Goal: Communication & Community: Answer question/provide support

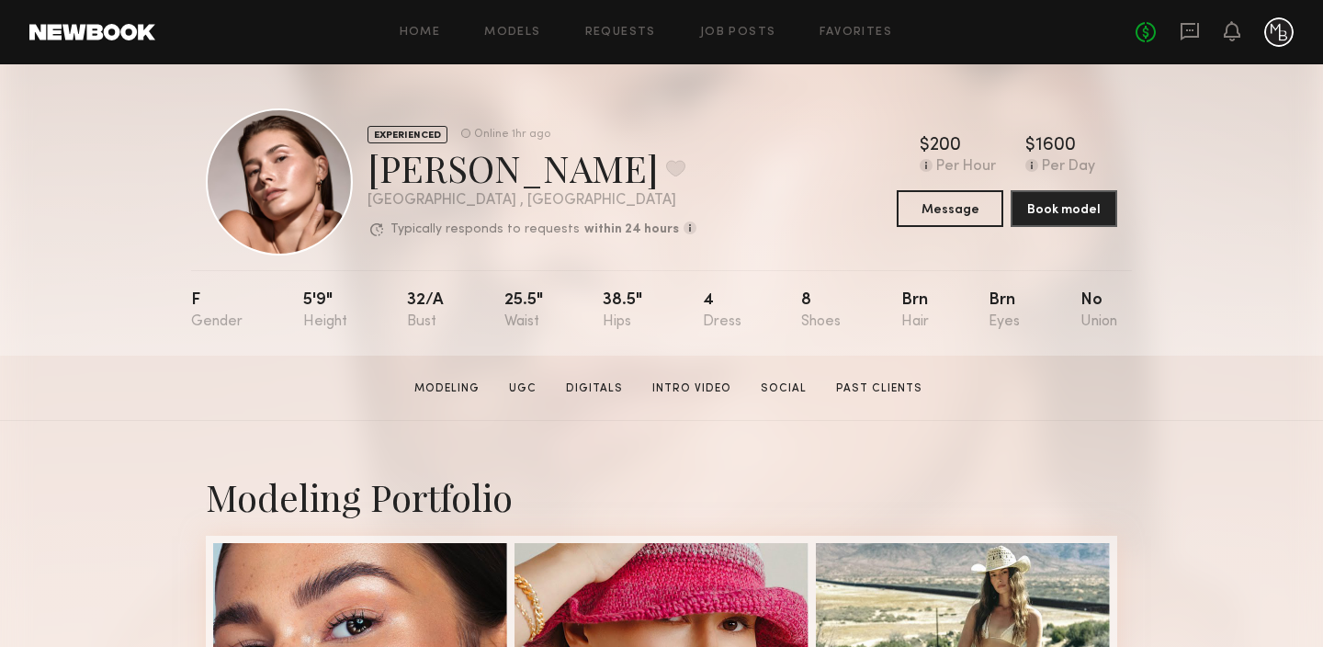
click at [110, 178] on div "EXPERIENCED Online 1hr ago Chelsey M. Favorite Newport Beach , CA Typically res…" at bounding box center [661, 209] width 1323 height 291
click at [289, 191] on div at bounding box center [279, 181] width 147 height 147
click at [427, 175] on div "Chelsey M. Favorite" at bounding box center [532, 167] width 329 height 49
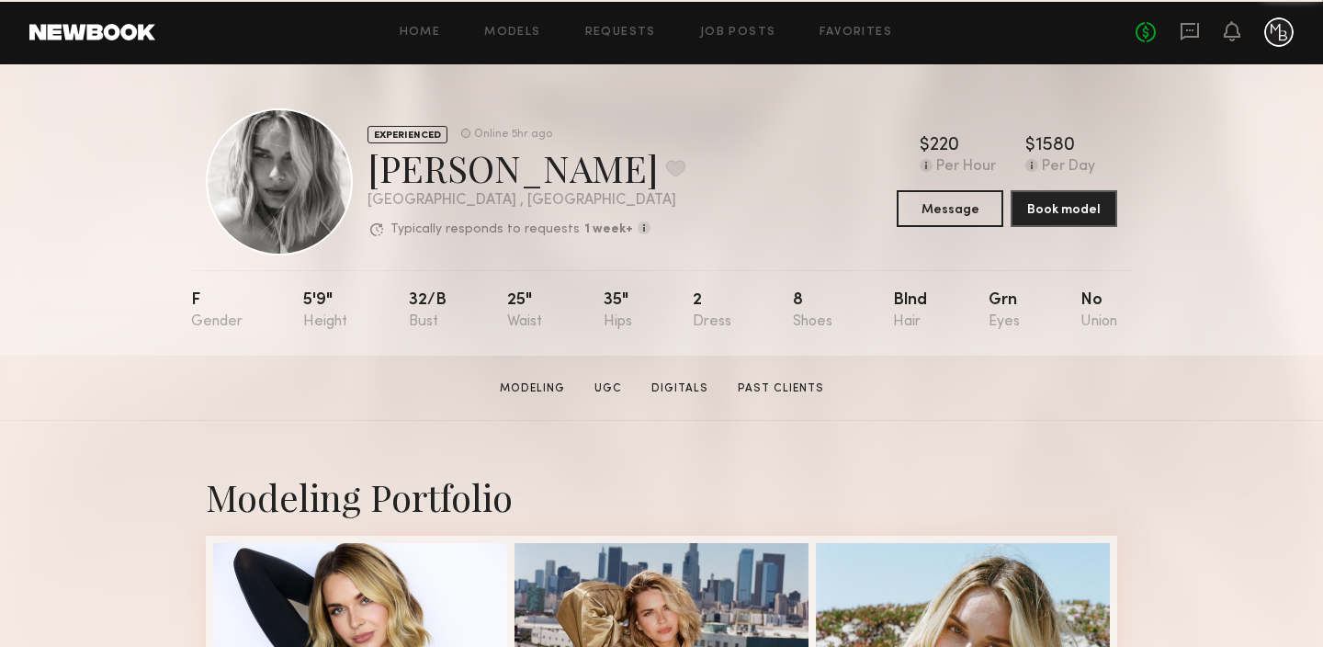
click at [285, 175] on div at bounding box center [279, 181] width 147 height 147
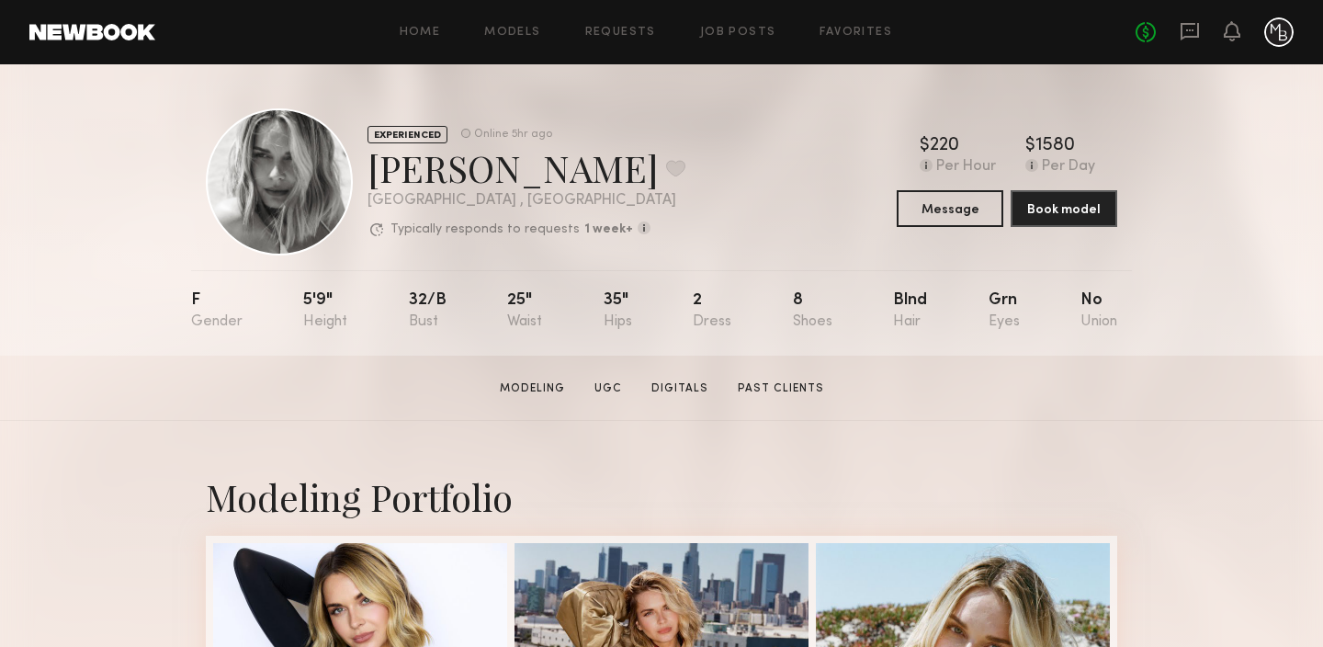
click at [459, 170] on div "Ashley T. Favorite" at bounding box center [527, 167] width 318 height 49
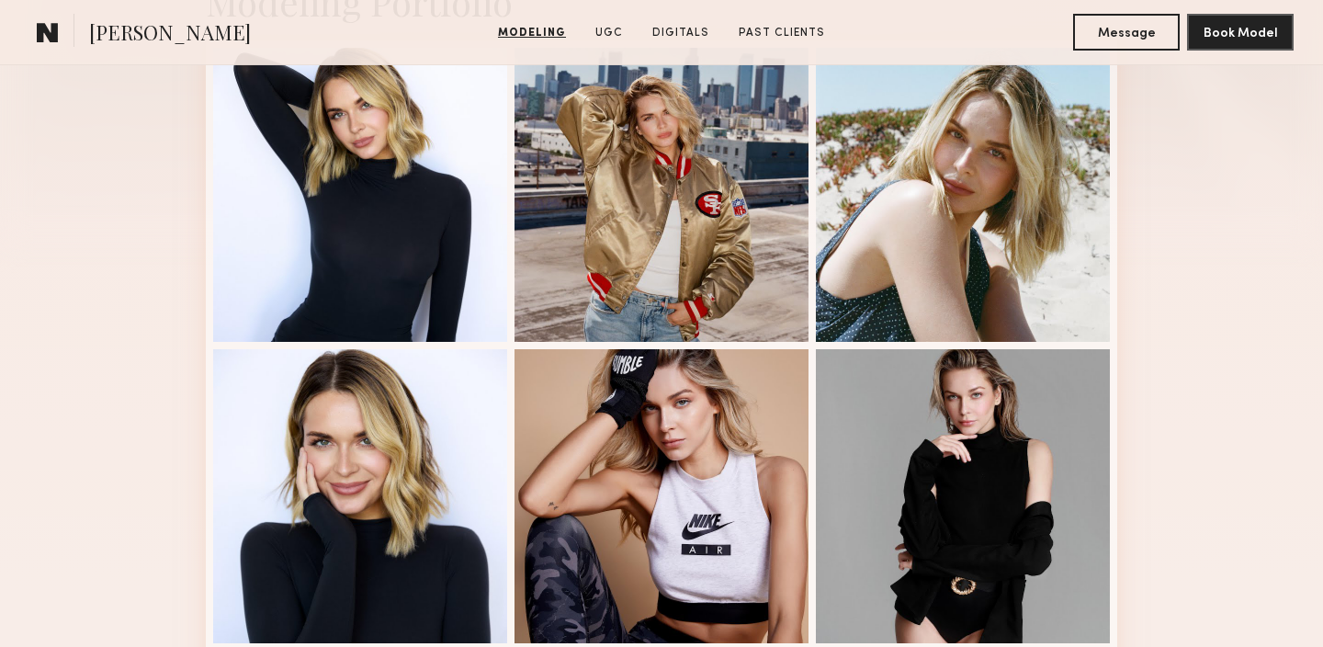
scroll to position [497, 0]
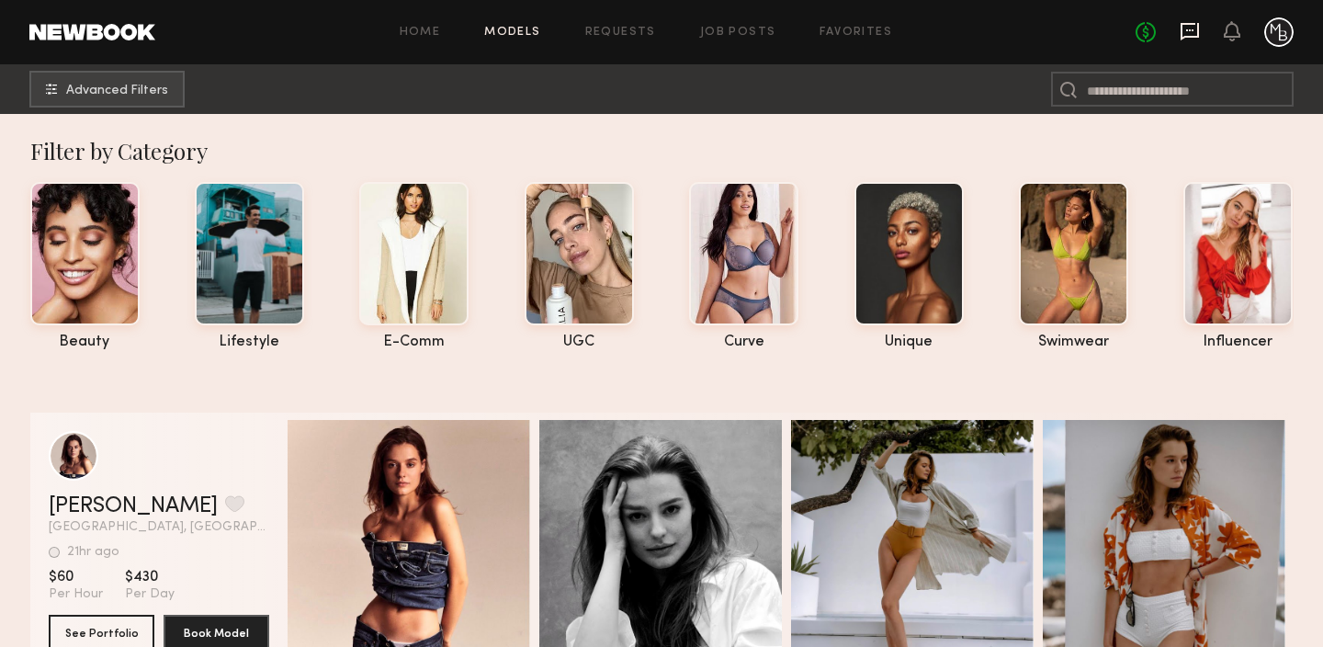
click at [1188, 31] on icon at bounding box center [1190, 31] width 20 height 20
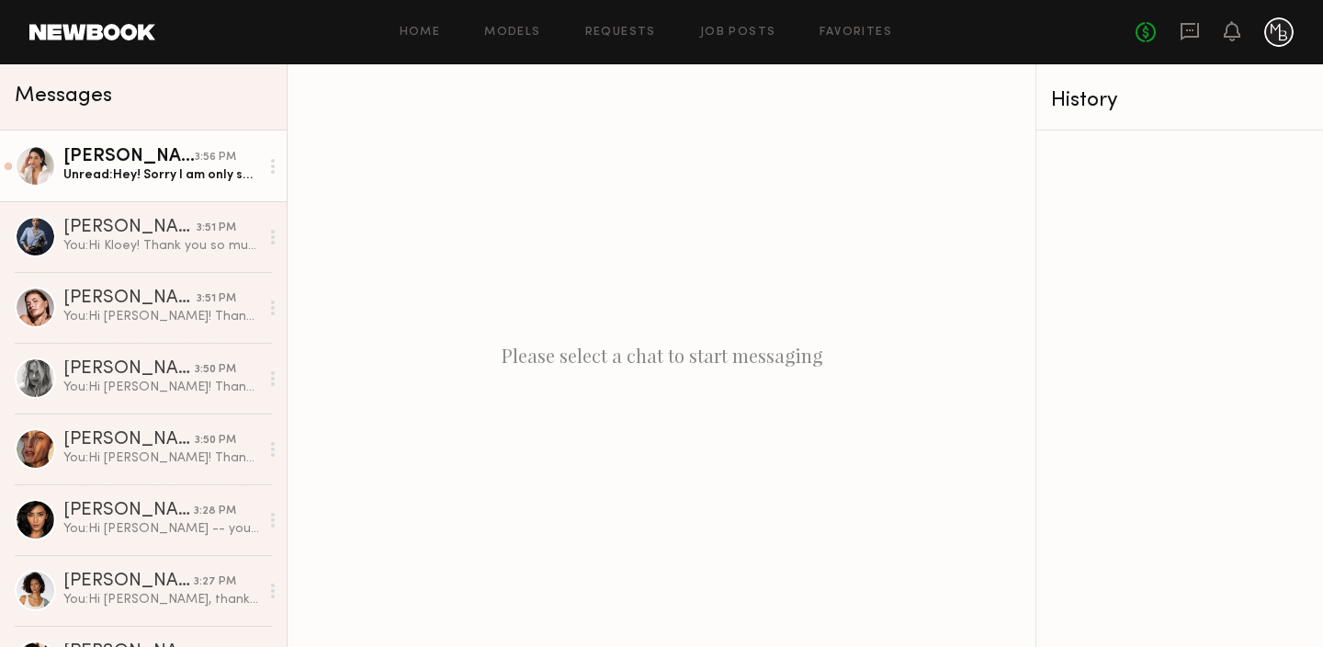
click at [199, 179] on div "Unread: Hey! Sorry I am only seeing this now. I am definitely interested. Is th…" at bounding box center [161, 174] width 196 height 17
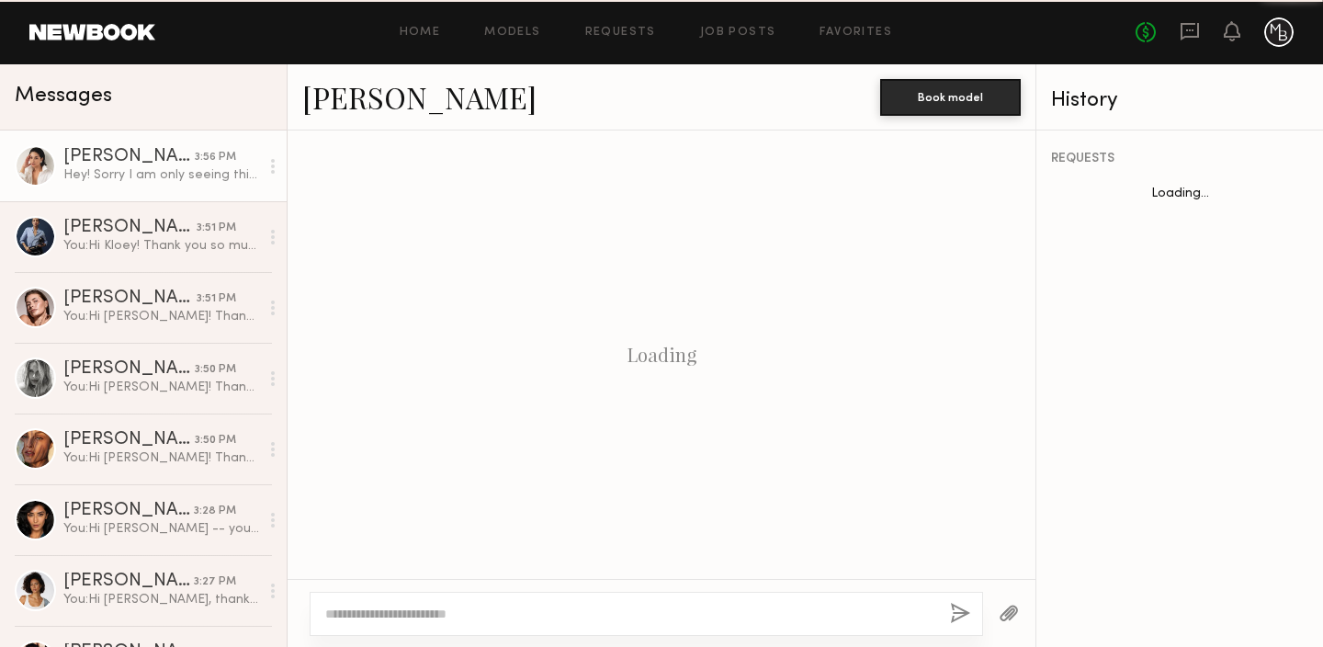
scroll to position [620, 0]
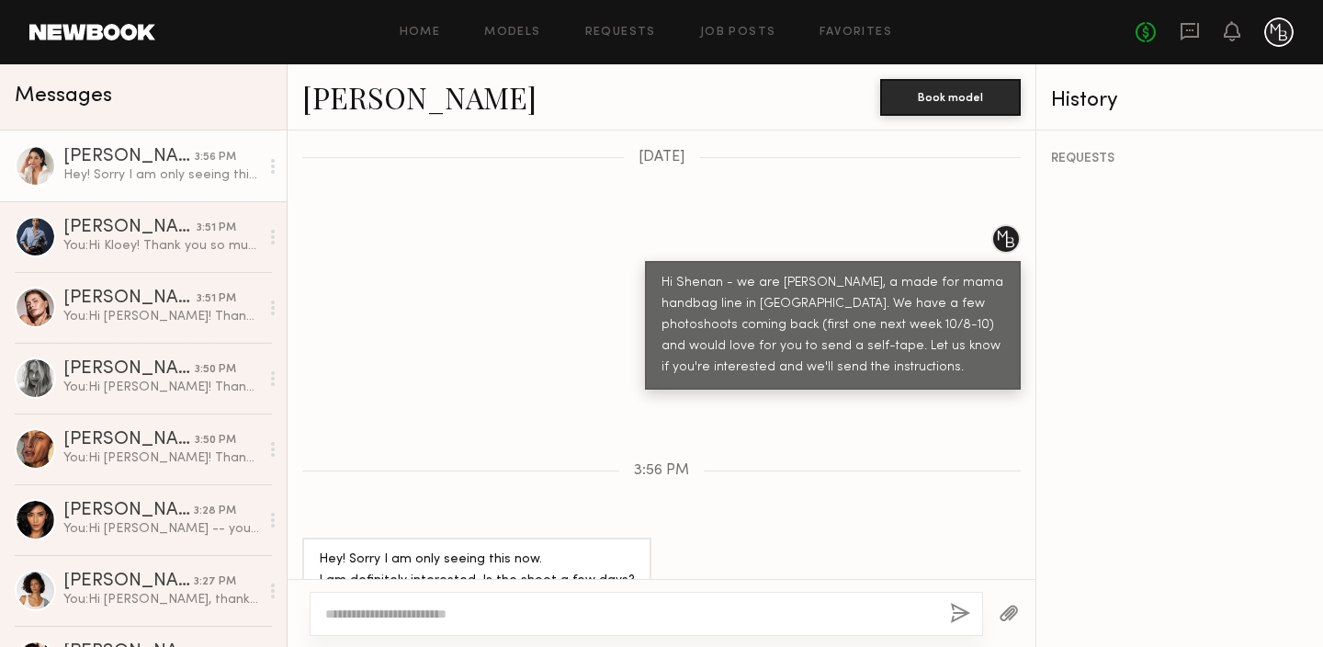
click at [36, 164] on div at bounding box center [35, 165] width 41 height 41
click at [86, 157] on div "Shenan B." at bounding box center [128, 157] width 131 height 18
click at [27, 164] on div at bounding box center [35, 165] width 41 height 41
click at [359, 107] on link "Shenan B." at bounding box center [419, 97] width 234 height 40
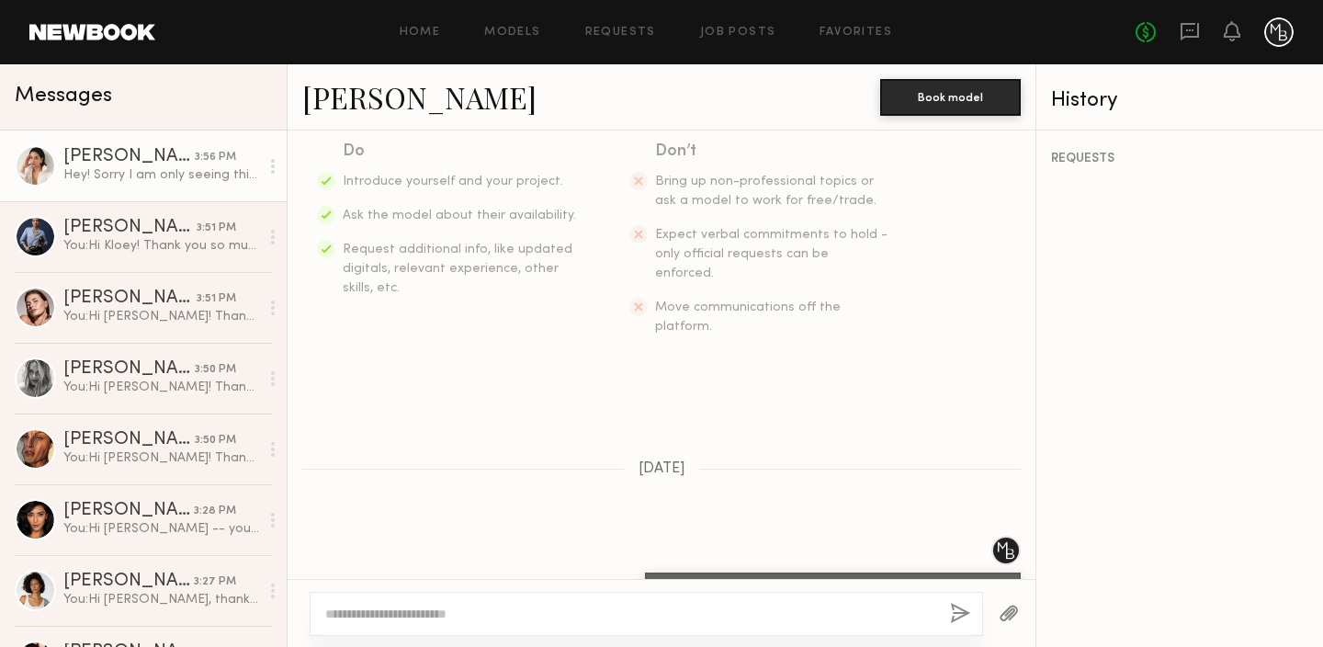
scroll to position [290, 0]
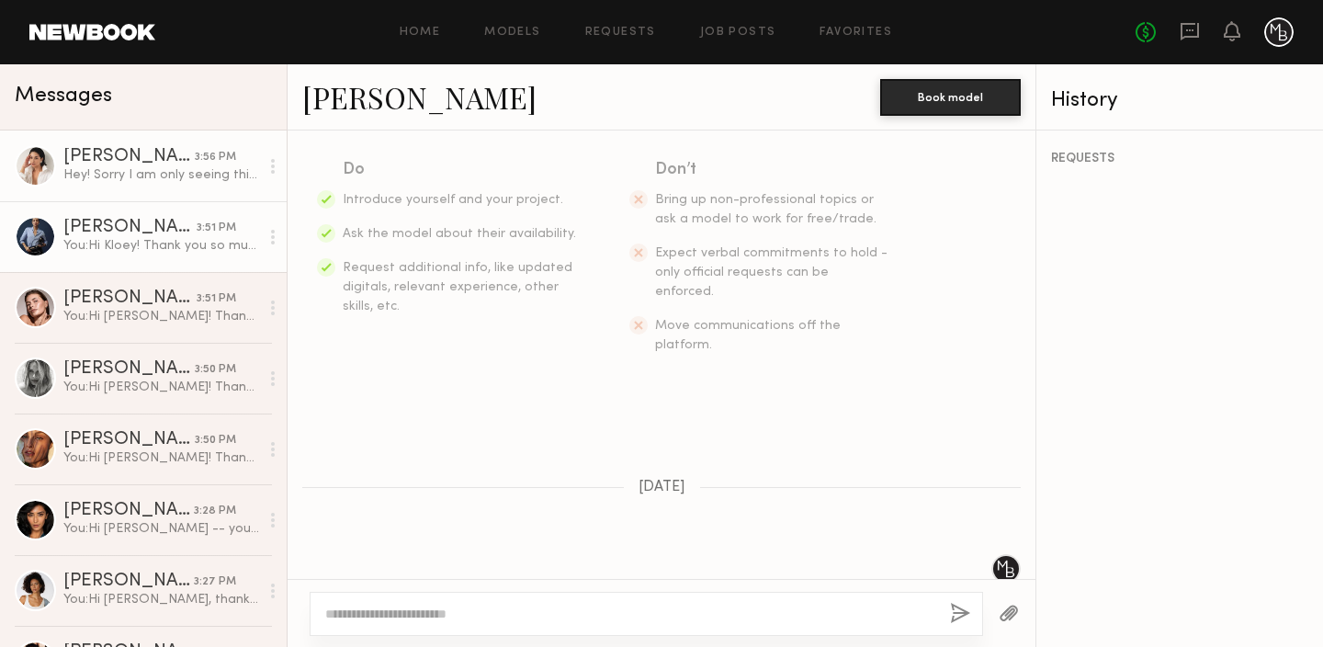
click at [169, 249] on div "You: Hi Kloey! Thank you so much for attending/submitting your self-tape — we l…" at bounding box center [161, 245] width 196 height 17
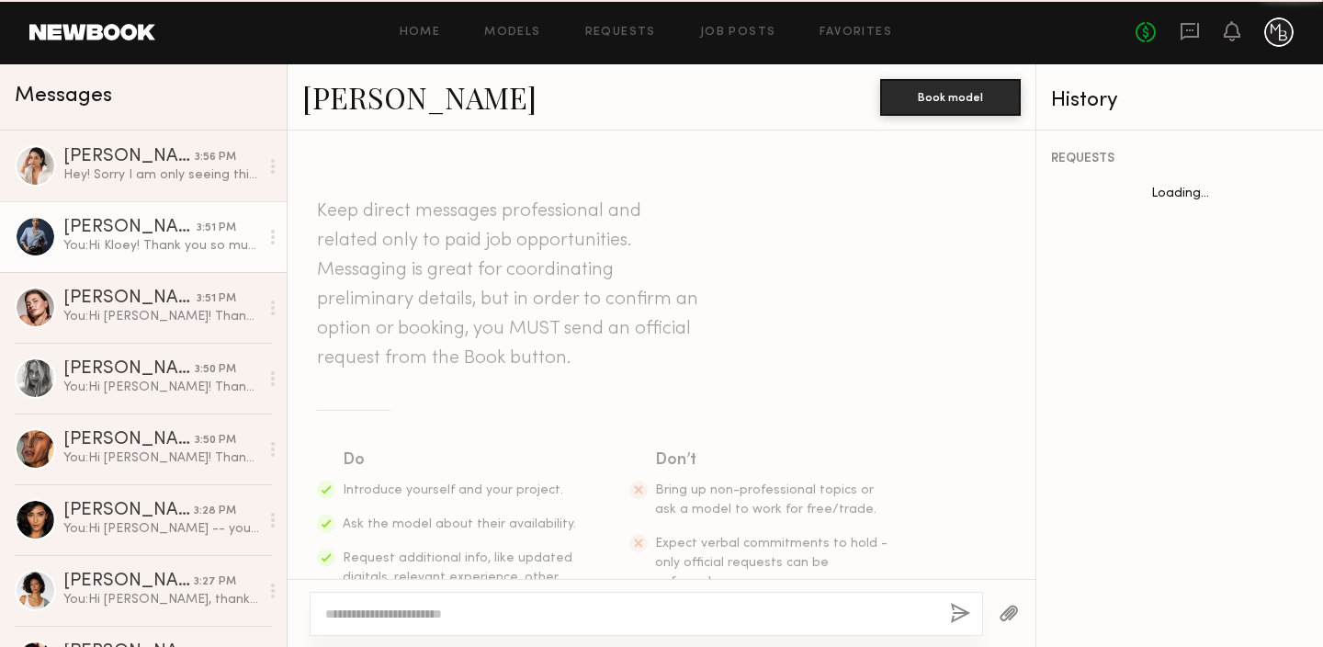
scroll to position [1186, 0]
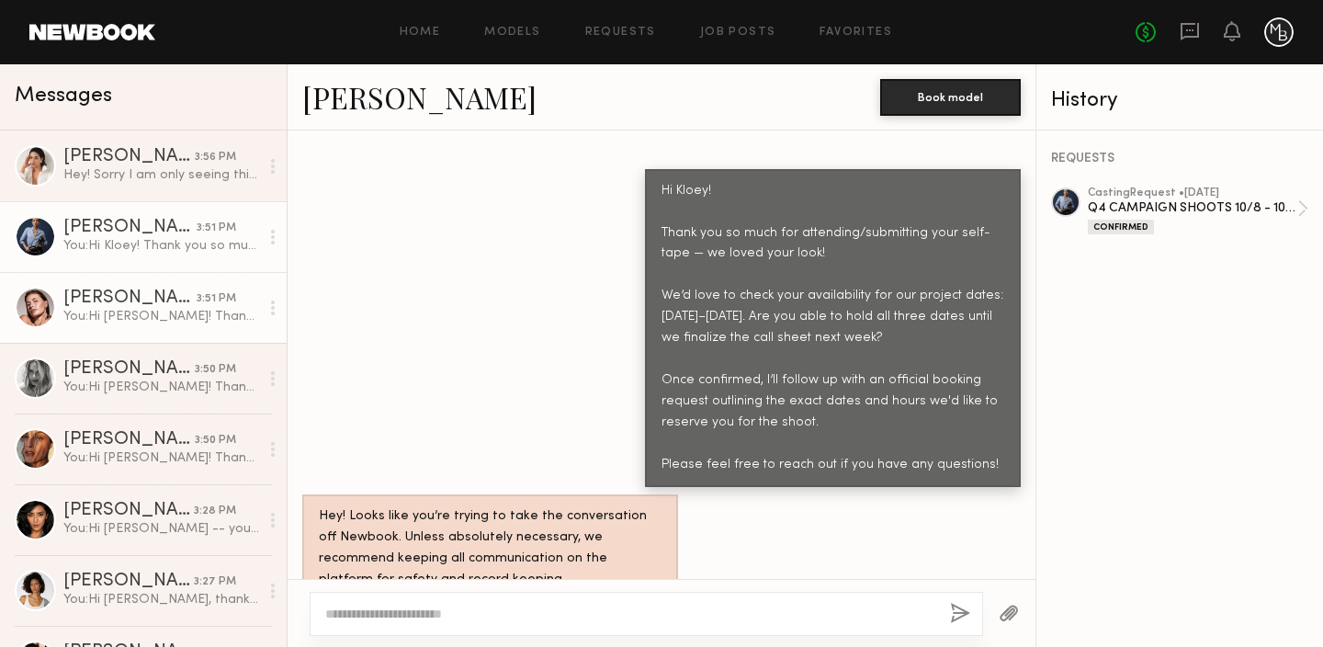
click at [120, 308] on div "You: Hi Chelsey! Thank you so much for submitting your self-tape — we loved you…" at bounding box center [161, 316] width 196 height 17
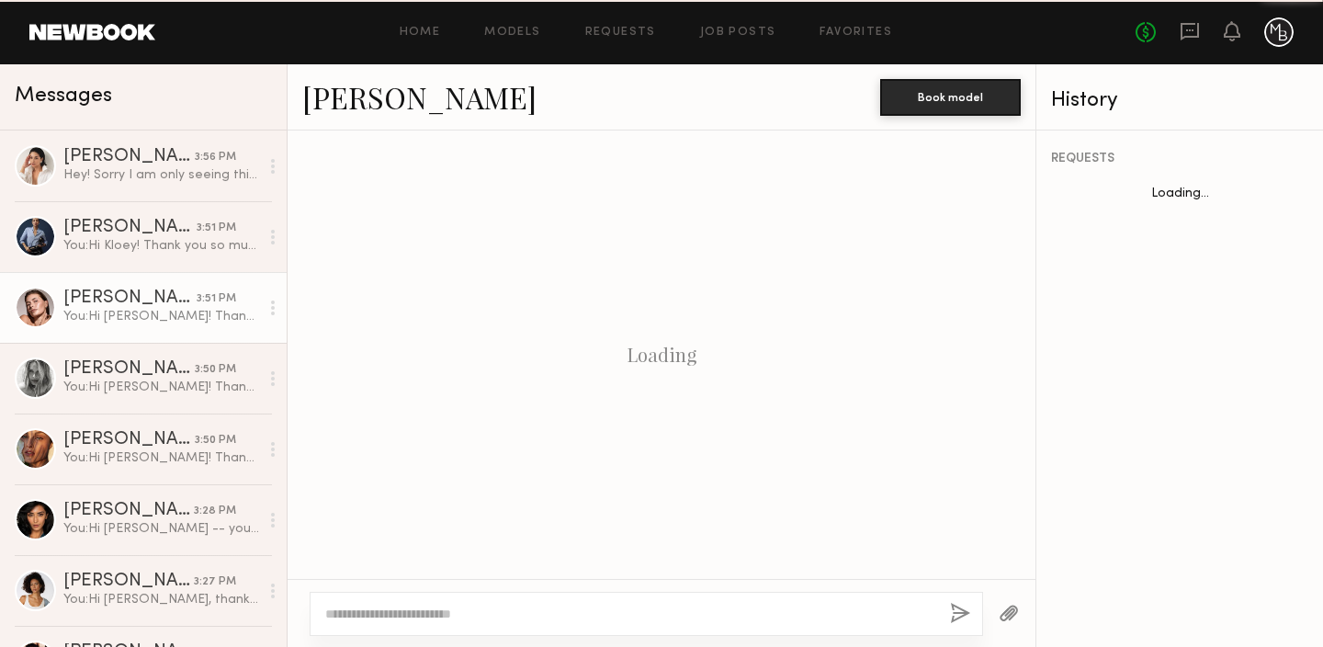
scroll to position [2179, 0]
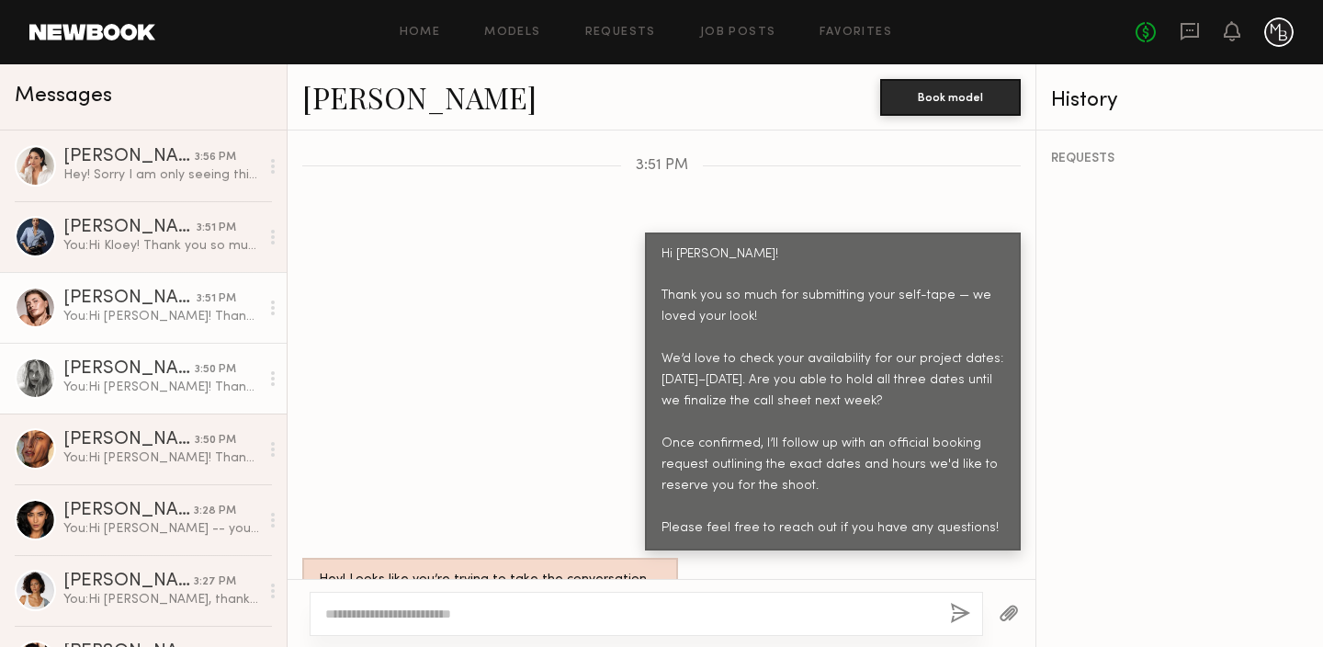
click at [141, 379] on div "You: Hi Ashely! Thank you so much for submitting your self-tape — we loved your…" at bounding box center [161, 387] width 196 height 17
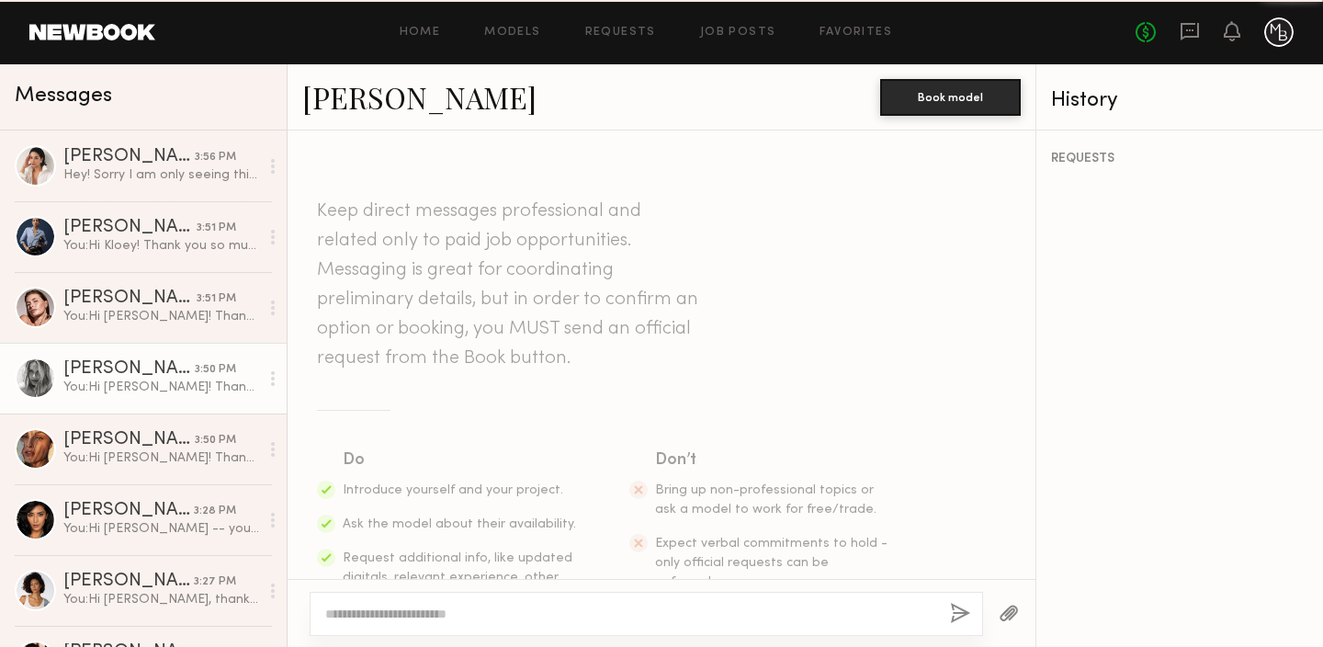
scroll to position [2578, 0]
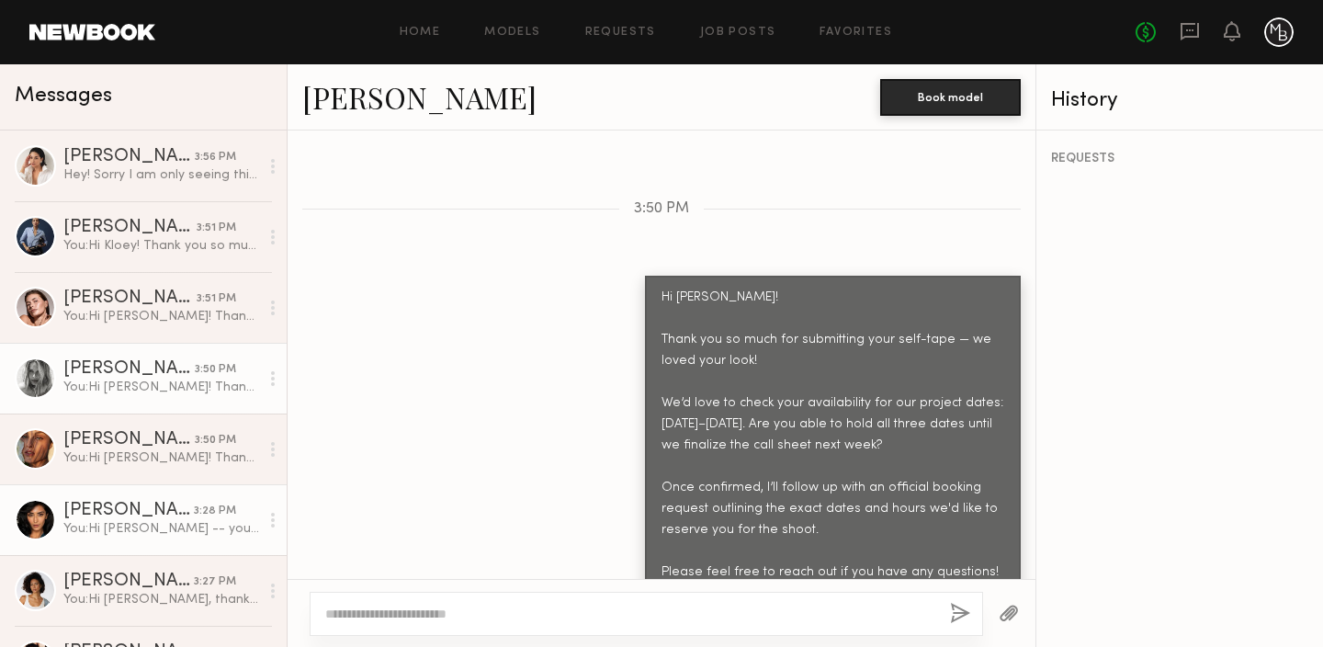
click at [125, 522] on div "You: Hi Jaskiran -- you can send a self-tape to yazmin@minabaie.com." at bounding box center [161, 528] width 196 height 17
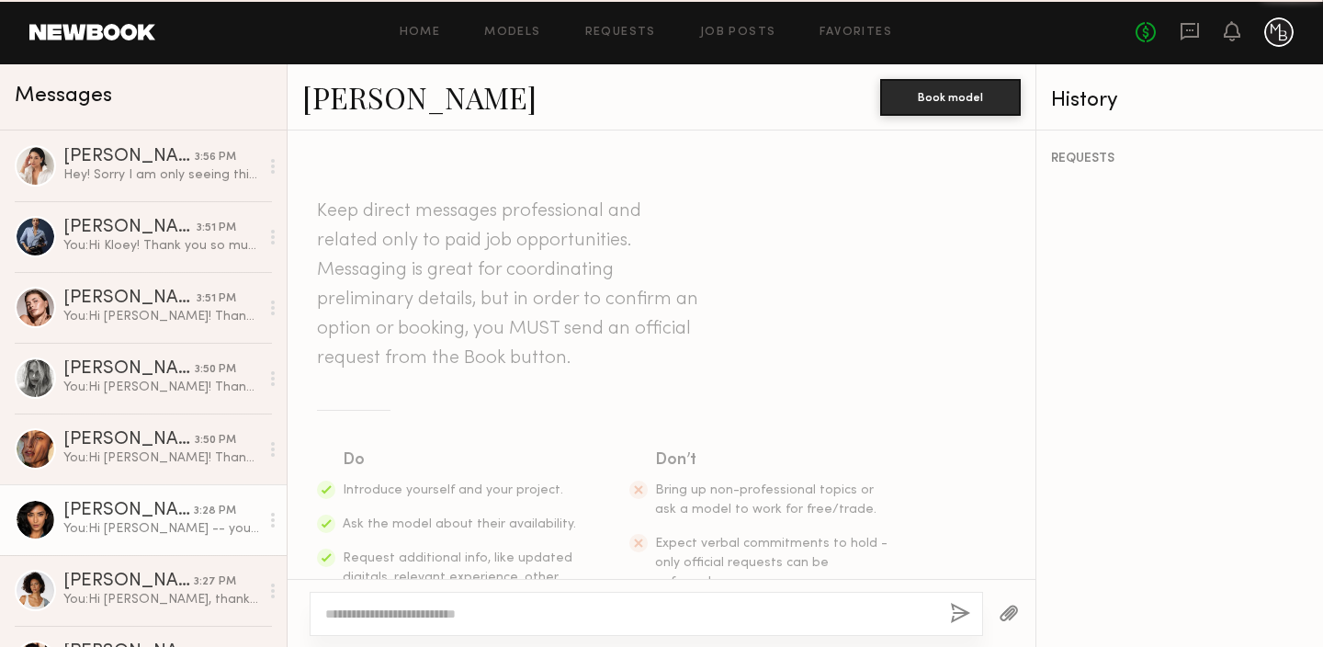
scroll to position [875, 0]
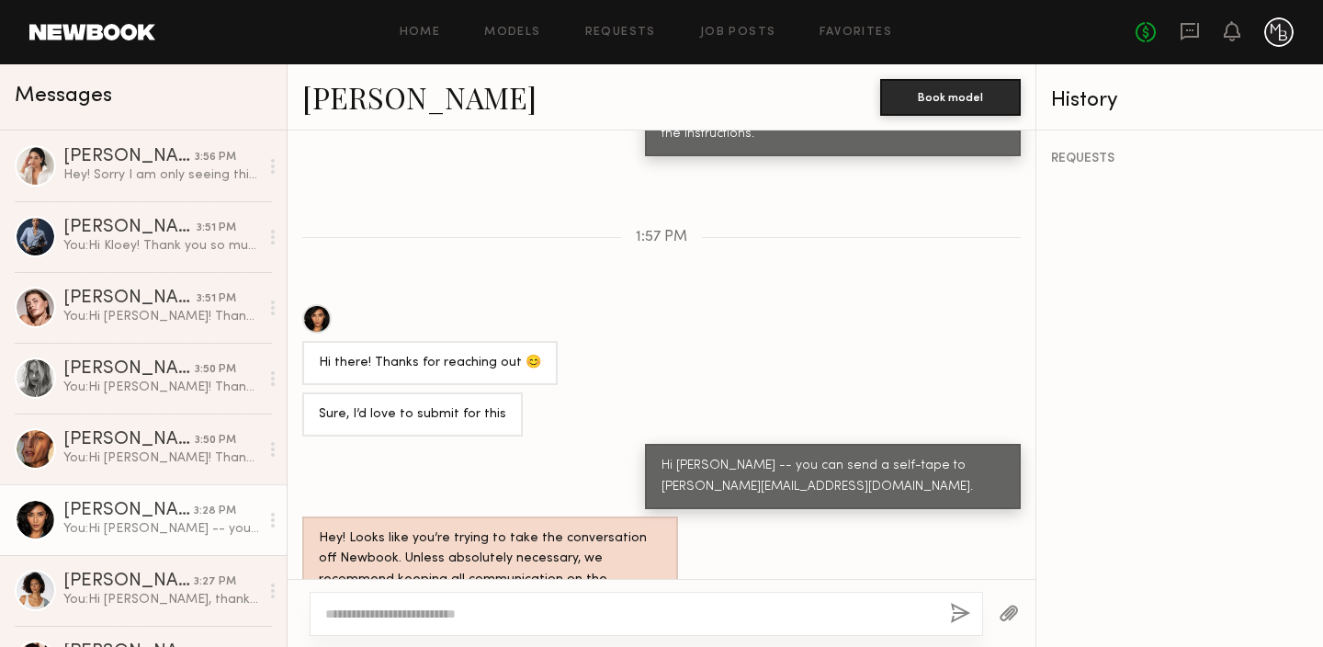
click at [319, 304] on div at bounding box center [316, 318] width 29 height 29
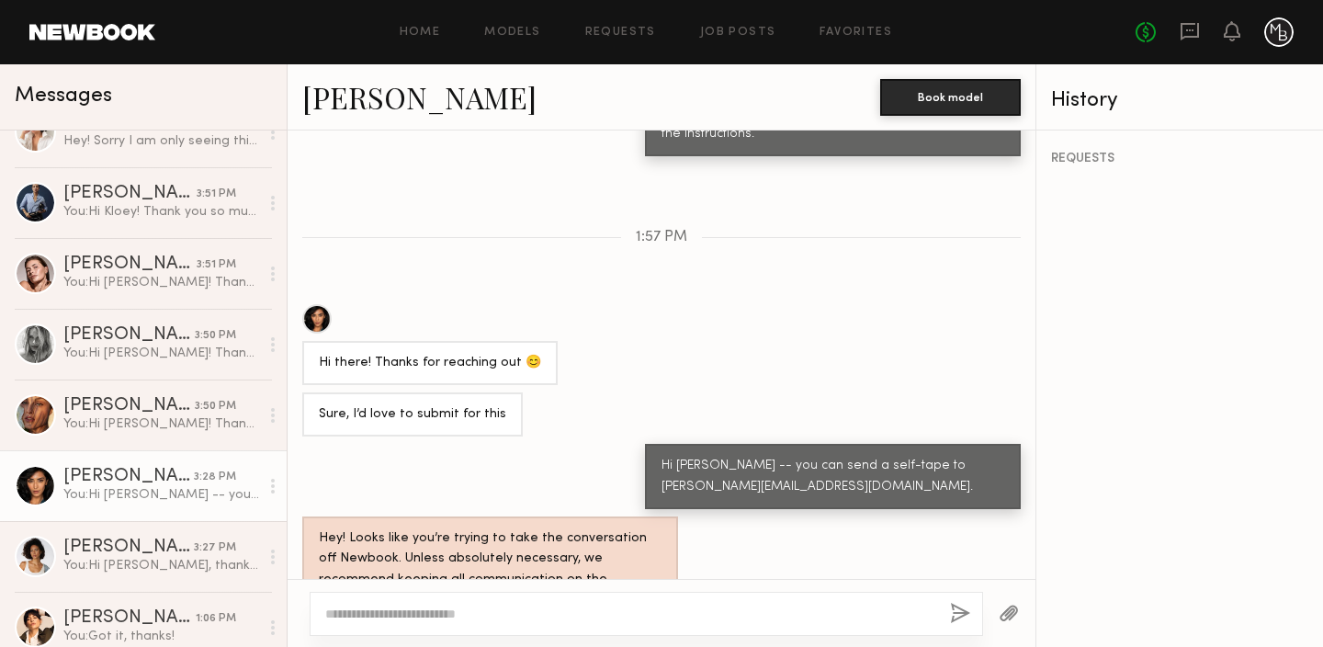
scroll to position [17, 0]
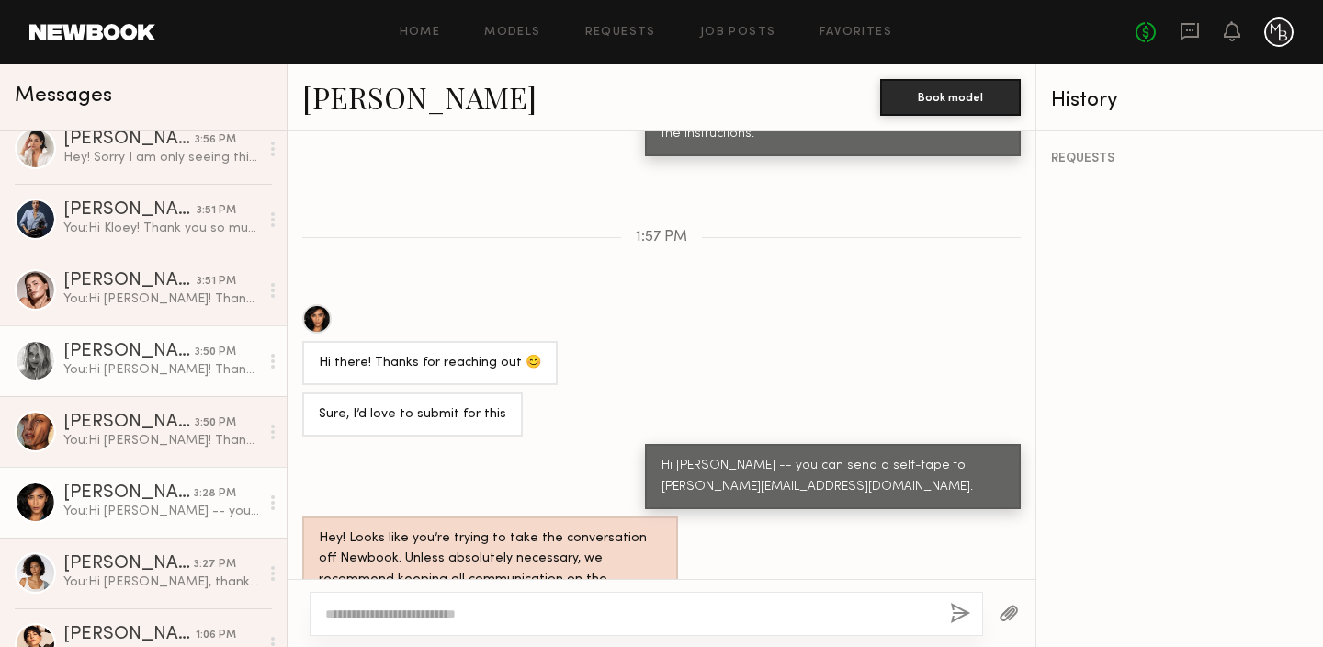
click at [151, 366] on div "You: Hi Ashely! Thank you so much for submitting your self-tape — we loved your…" at bounding box center [161, 369] width 196 height 17
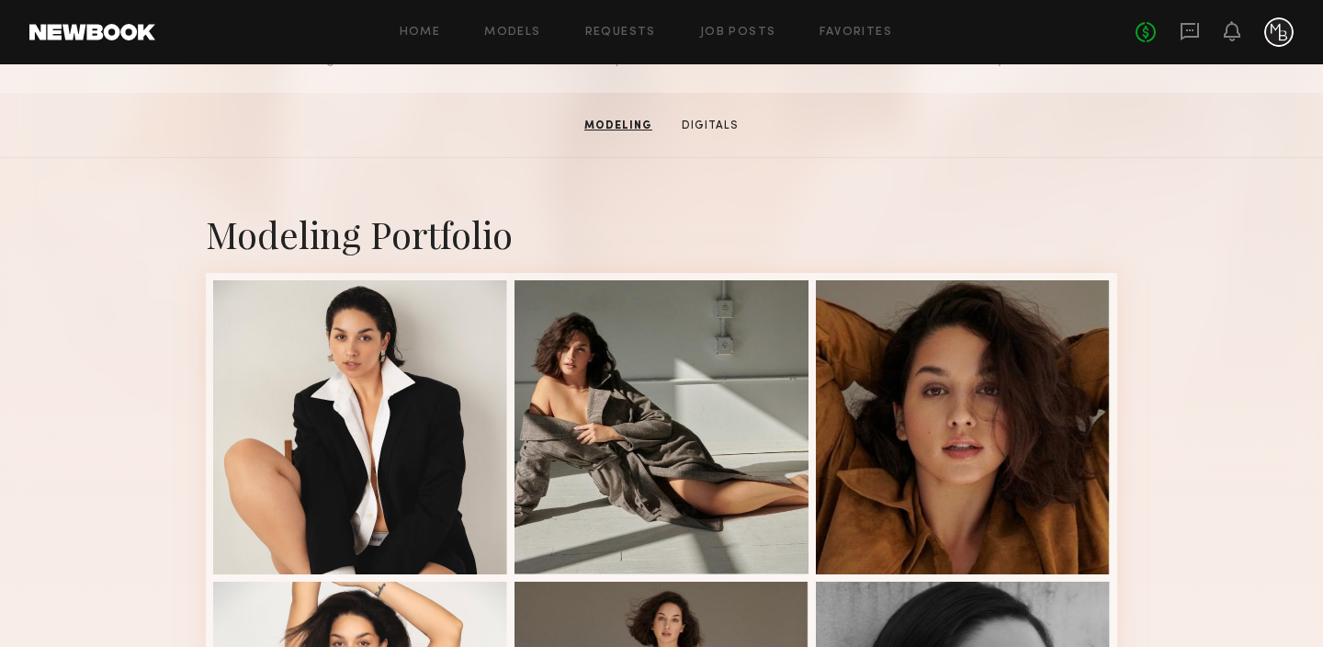
scroll to position [262, 0]
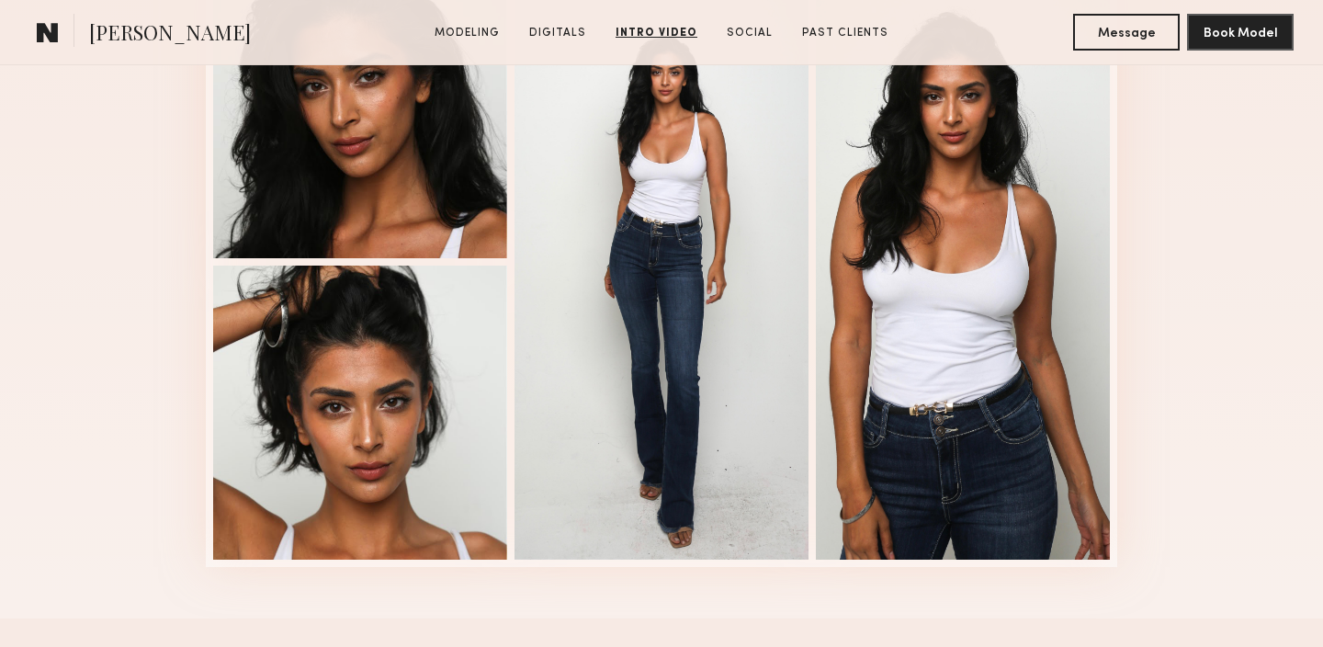
scroll to position [1993, 0]
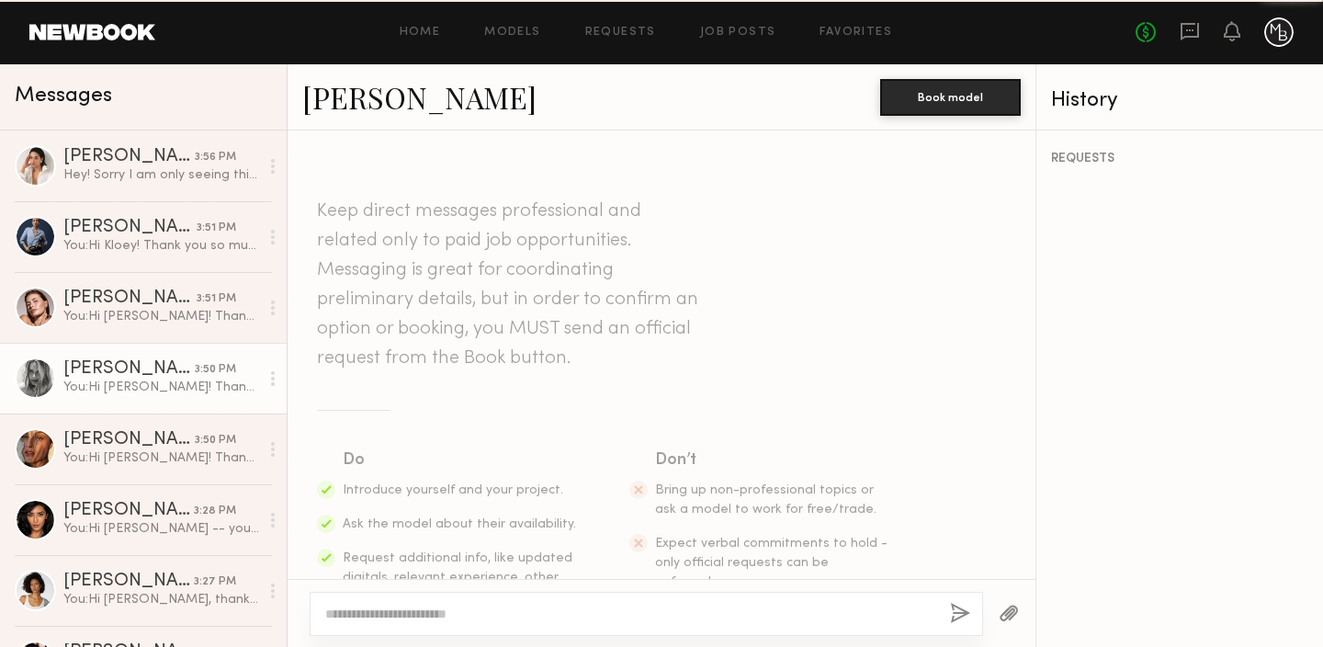
scroll to position [2578, 0]
